Goal: Transaction & Acquisition: Purchase product/service

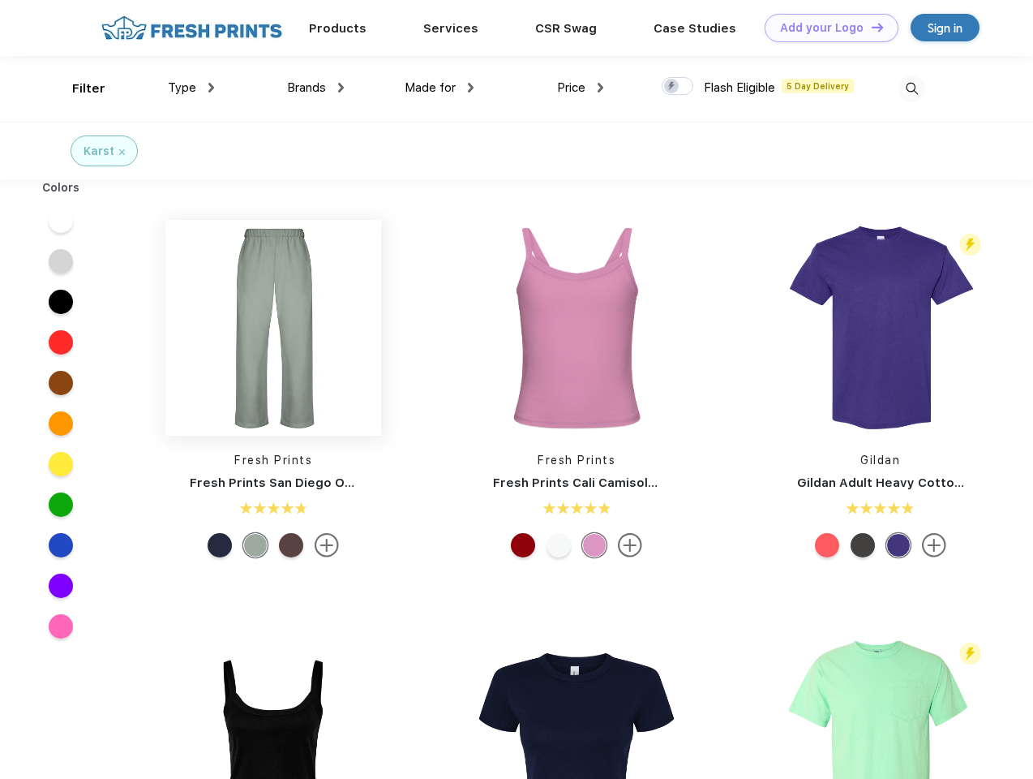
scroll to position [1, 0]
click at [826, 28] on link "Add your Logo Design Tool" at bounding box center [832, 28] width 134 height 28
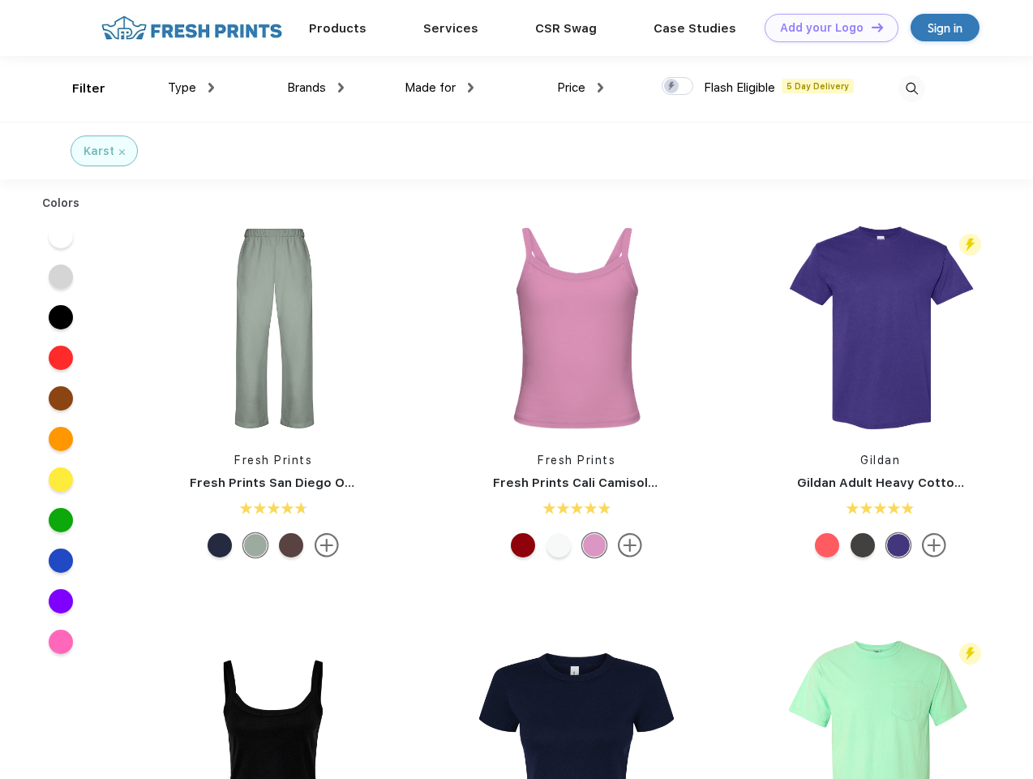
click at [0, 0] on div "Design Tool" at bounding box center [0, 0] width 0 height 0
click at [870, 27] on link "Add your Logo Design Tool" at bounding box center [832, 28] width 134 height 28
click at [78, 88] on div "Filter" at bounding box center [88, 88] width 33 height 19
click at [191, 88] on span "Type" at bounding box center [182, 87] width 28 height 15
click at [316, 88] on span "Brands" at bounding box center [306, 87] width 39 height 15
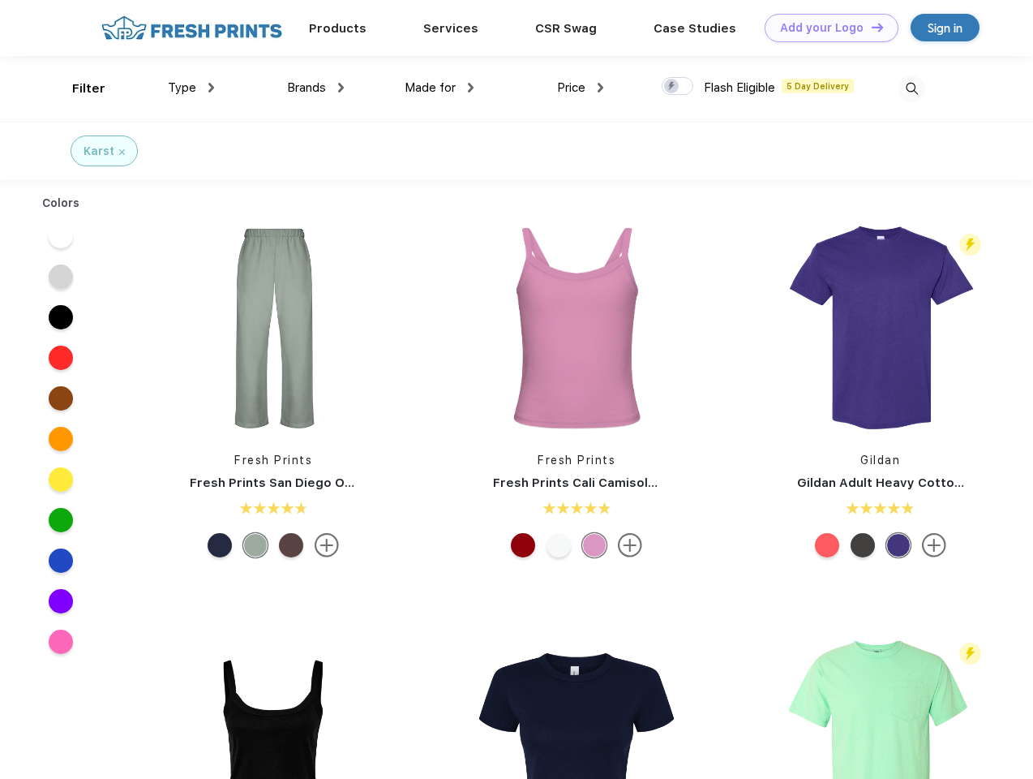
click at [440, 88] on span "Made for" at bounding box center [430, 87] width 51 height 15
click at [581, 88] on span "Price" at bounding box center [571, 87] width 28 height 15
click at [678, 87] on div at bounding box center [678, 86] width 32 height 18
click at [672, 87] on input "checkbox" at bounding box center [667, 81] width 11 height 11
click at [912, 88] on img at bounding box center [912, 88] width 27 height 27
